Goal: Task Accomplishment & Management: Use online tool/utility

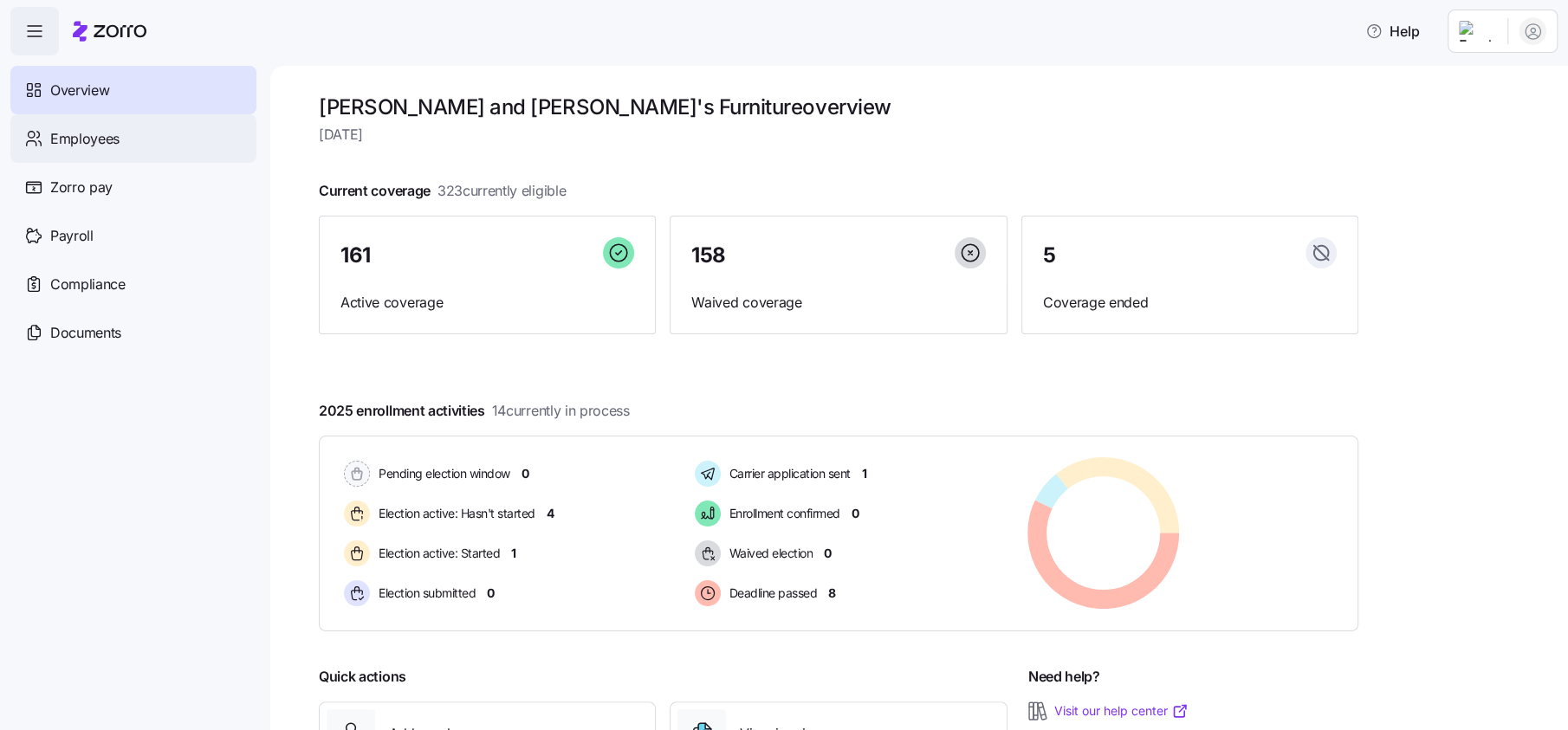
click at [86, 139] on span "Employees" at bounding box center [85, 139] width 70 height 22
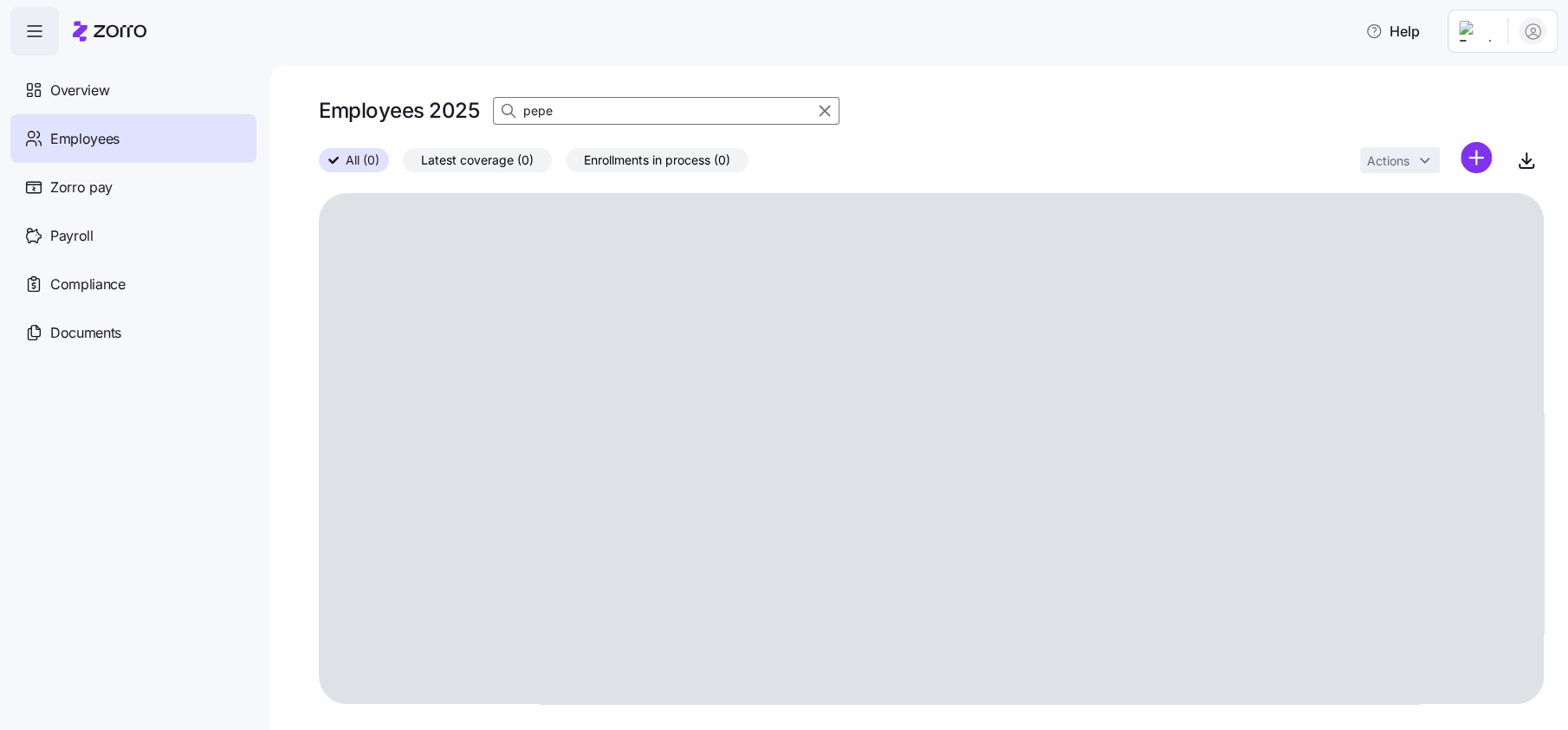
click at [726, 109] on input "pepe" at bounding box center [666, 111] width 347 height 28
click at [609, 104] on input "pepe" at bounding box center [666, 111] width 347 height 28
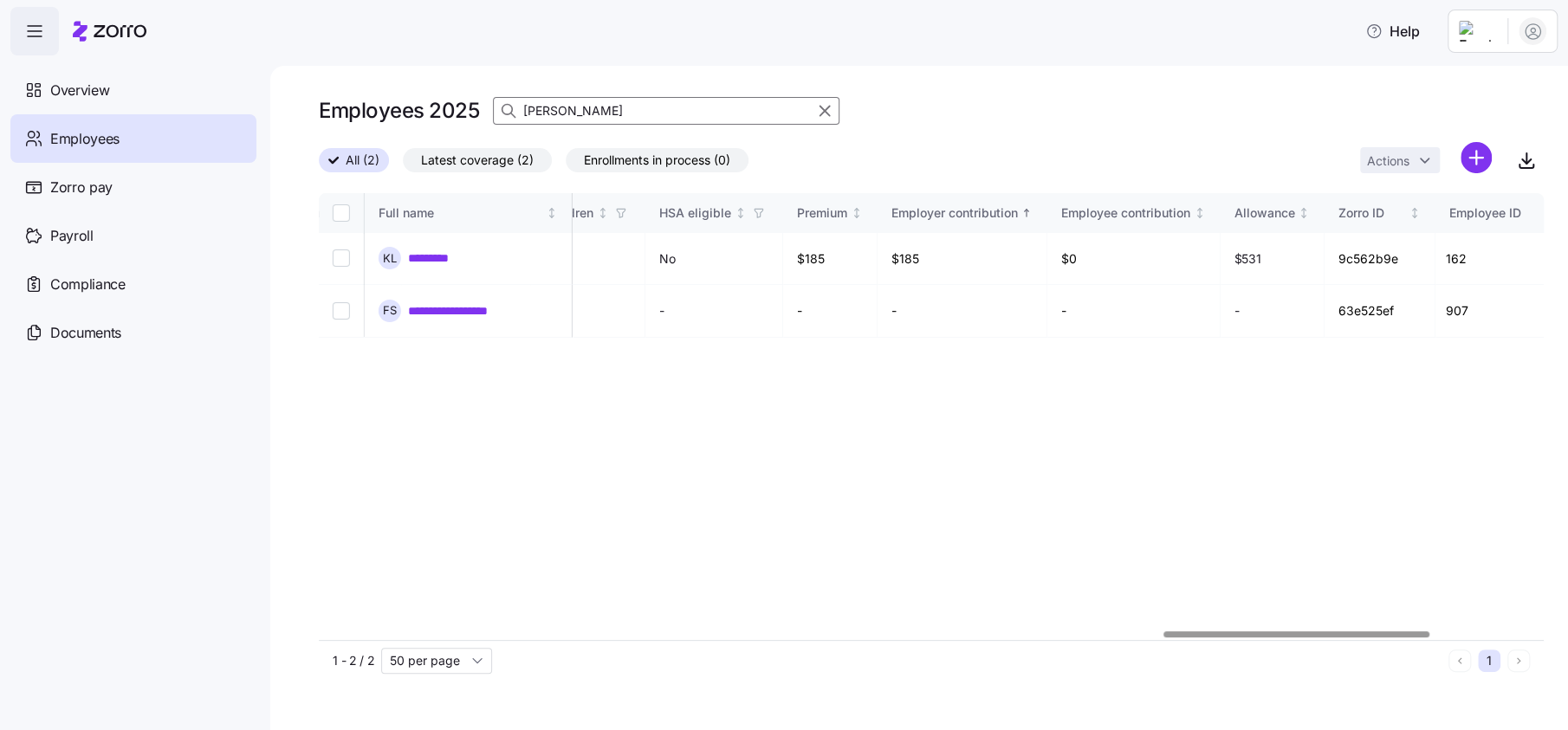
scroll to position [0, 3914]
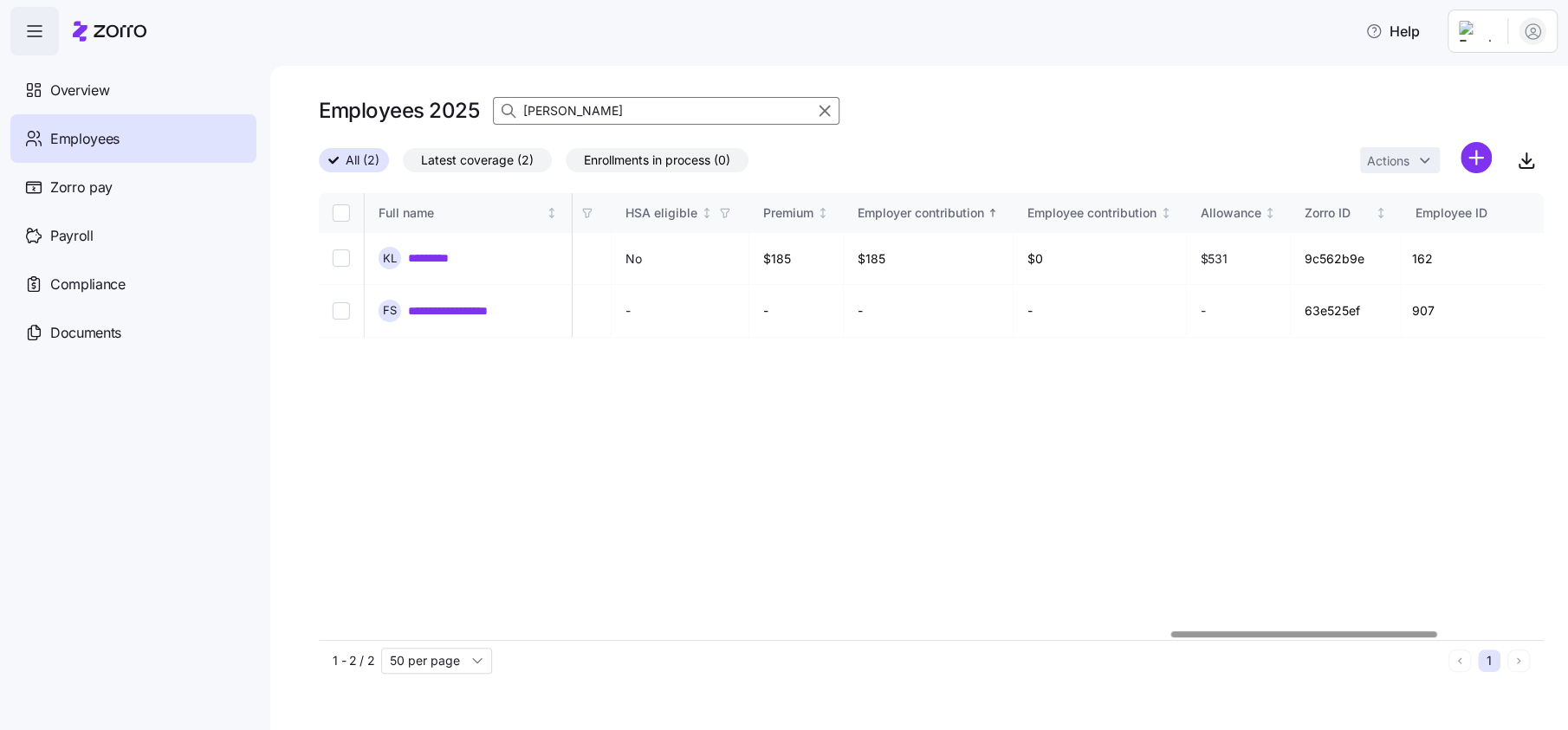
click at [1377, 632] on div at bounding box center [1304, 633] width 266 height 6
type input "[PERSON_NAME]"
click at [461, 412] on div "**********" at bounding box center [931, 416] width 1225 height 447
click at [83, 237] on span "Payroll" at bounding box center [72, 235] width 44 height 22
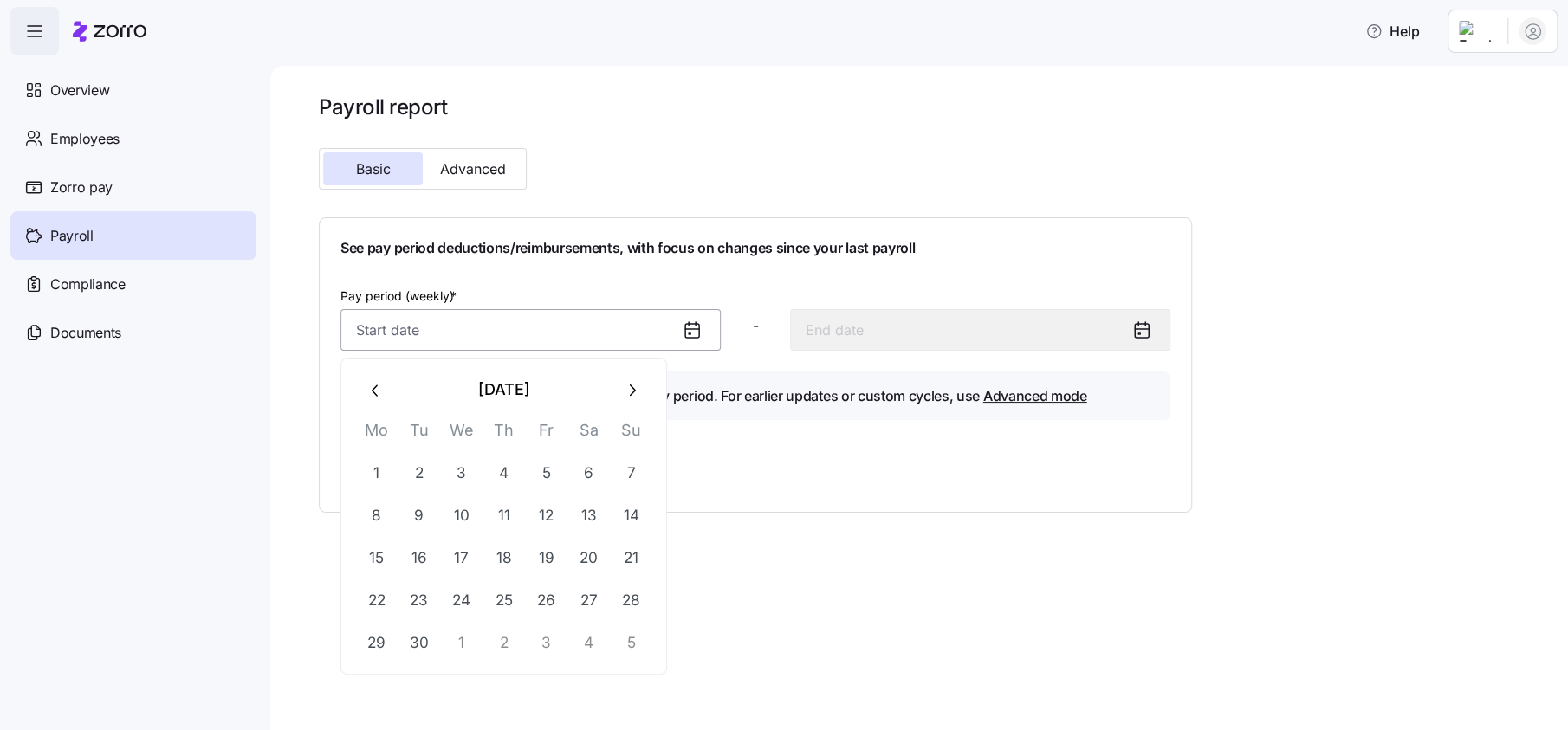
click at [384, 333] on input "Pay period (weekly) *" at bounding box center [531, 330] width 380 height 42
click at [380, 473] on button "1" at bounding box center [376, 473] width 42 height 42
type input "[DATE]"
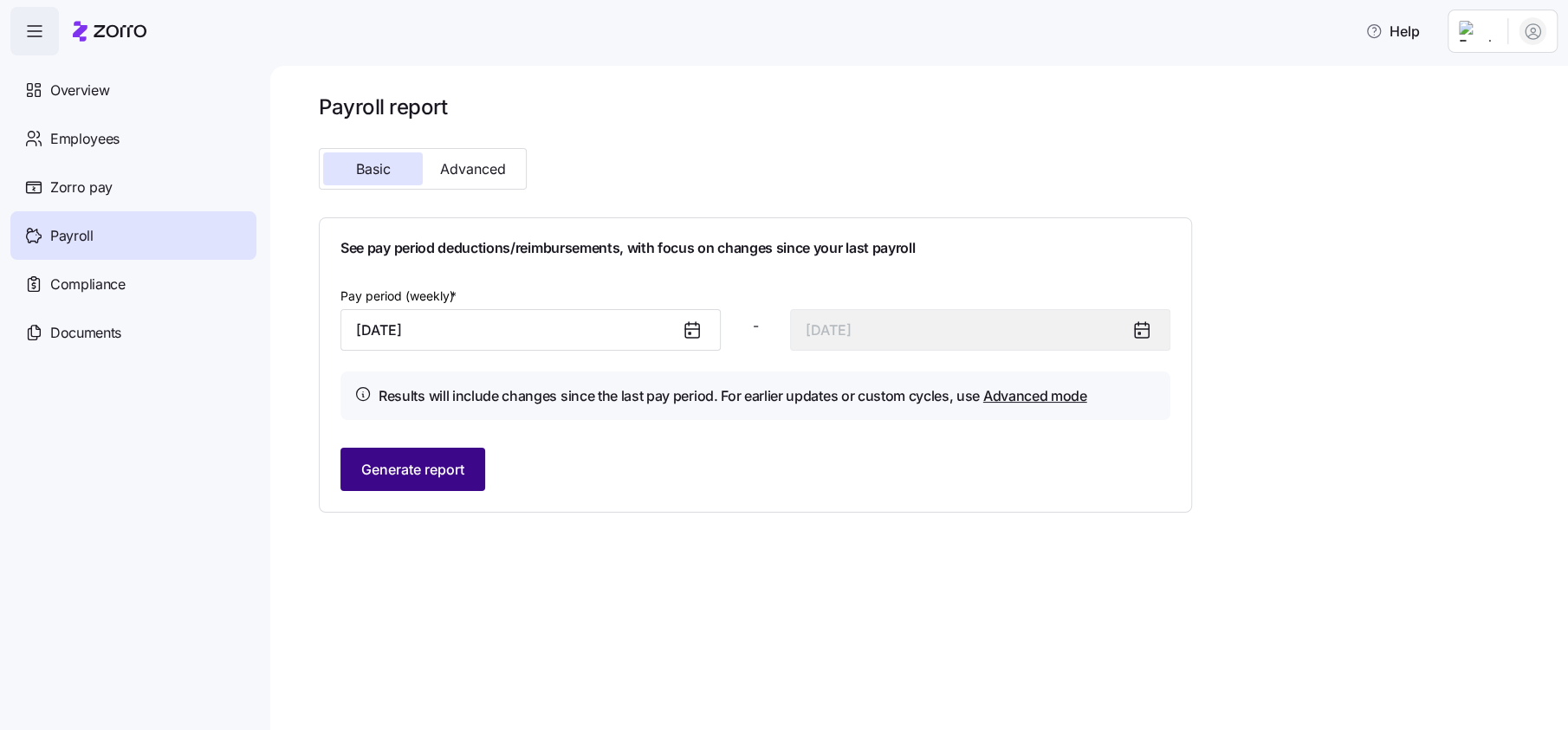
click at [416, 460] on span "Generate report" at bounding box center [412, 470] width 103 height 21
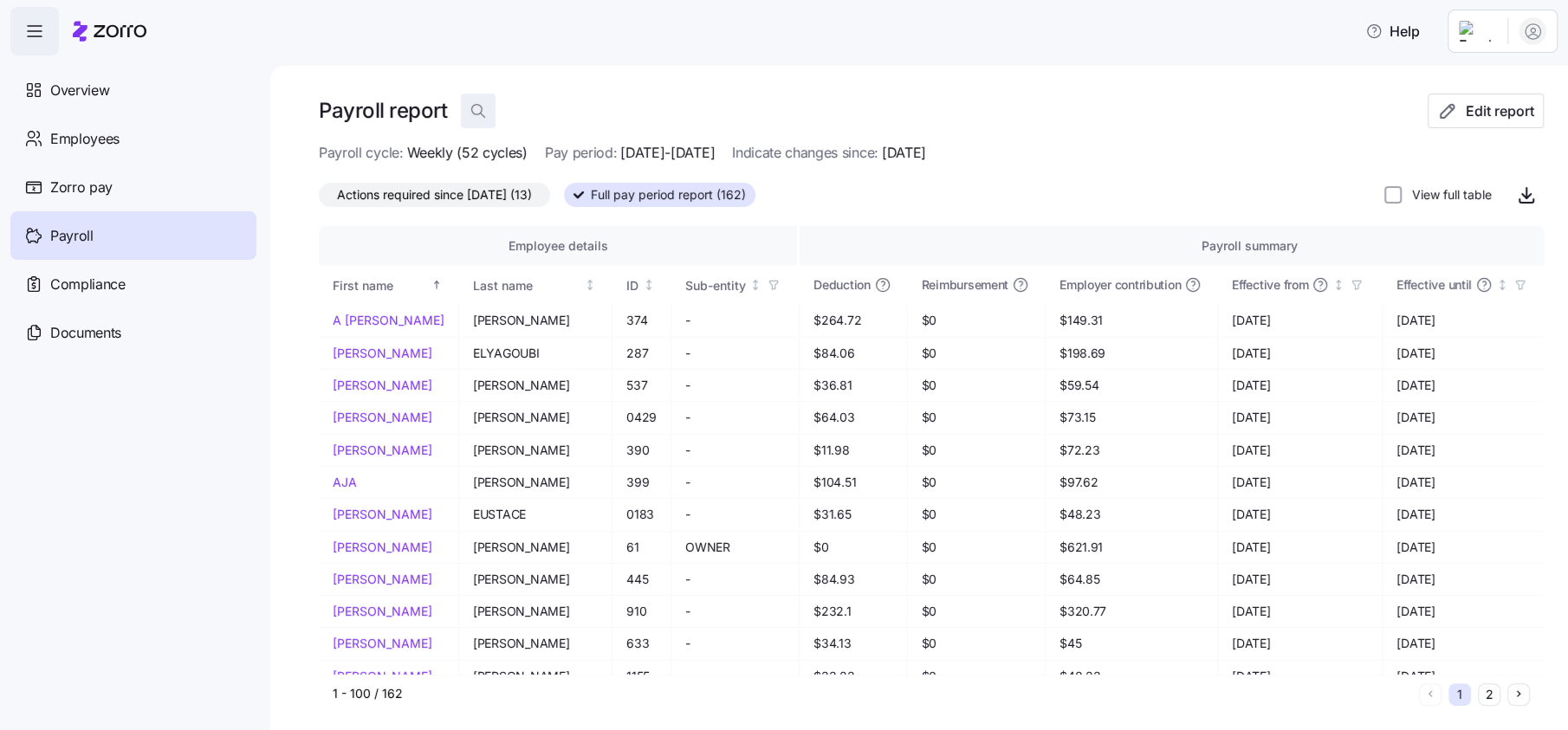
click at [479, 109] on icon "button" at bounding box center [479, 111] width 17 height 17
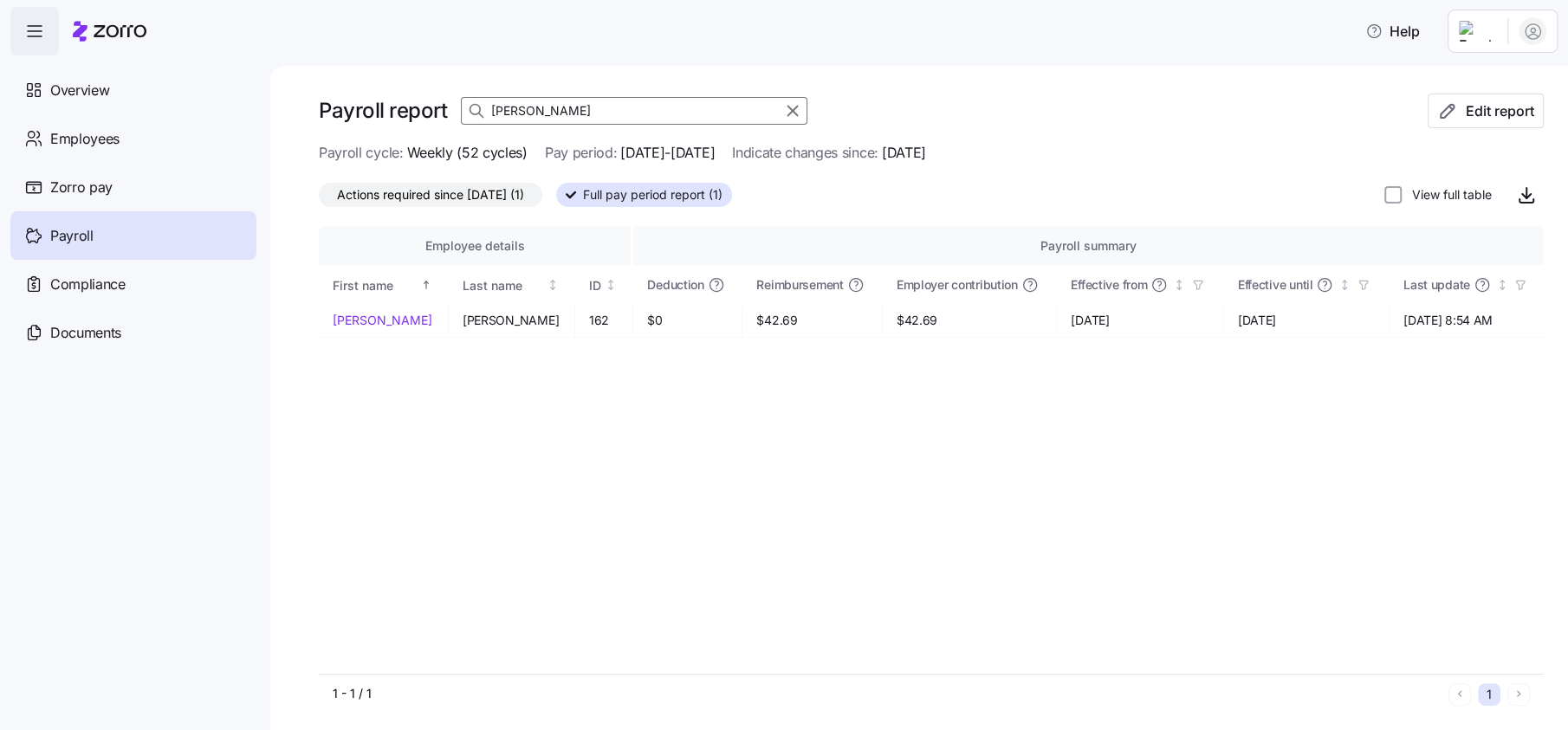
type input "[PERSON_NAME]"
click at [97, 96] on span "Overview" at bounding box center [80, 90] width 59 height 22
